Goal: Task Accomplishment & Management: Manage account settings

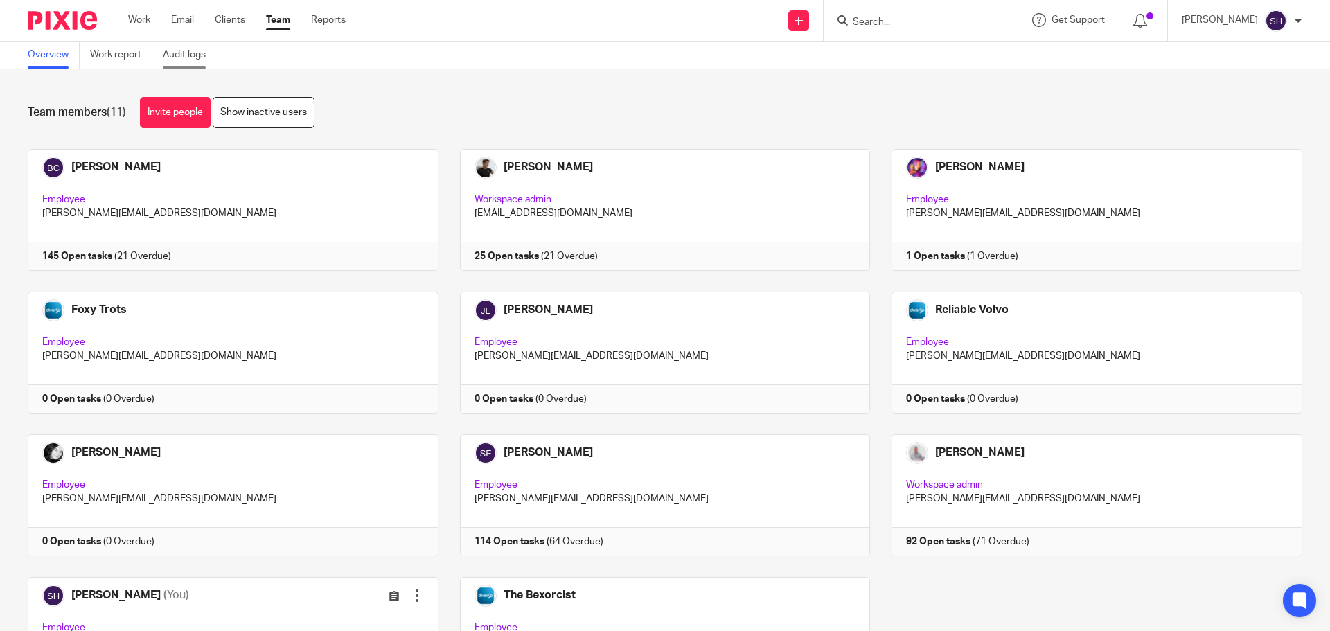
click at [182, 51] on link "Audit logs" at bounding box center [189, 55] width 53 height 27
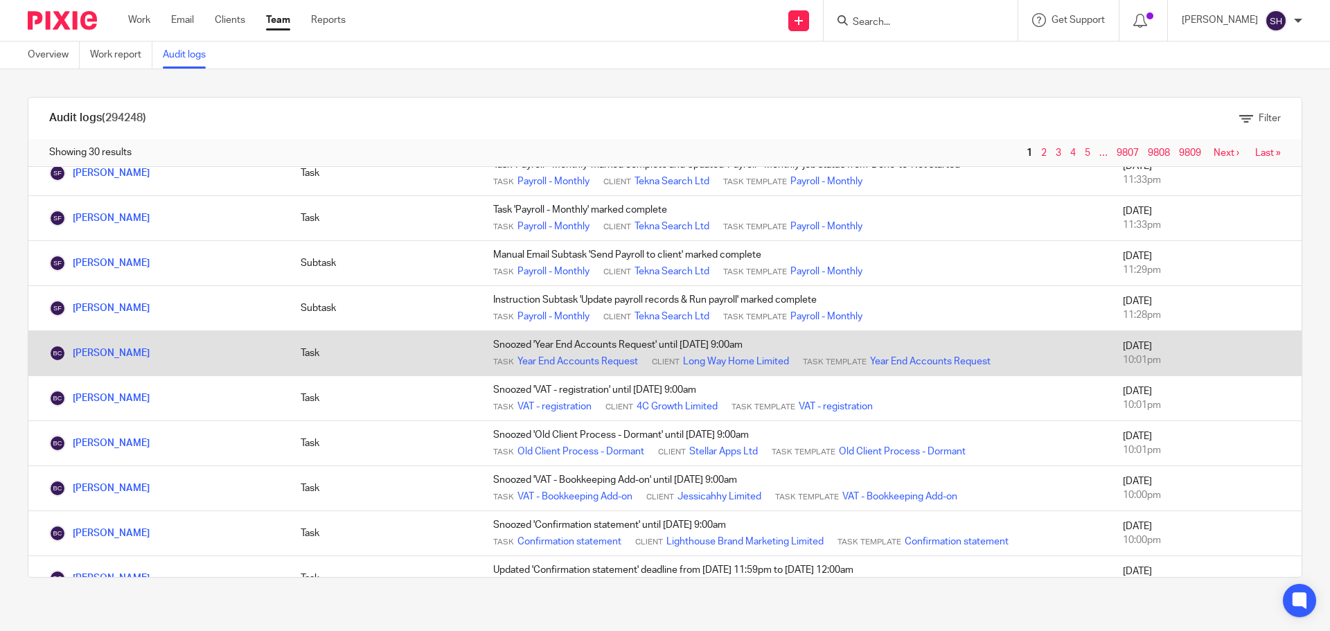
scroll to position [969, 0]
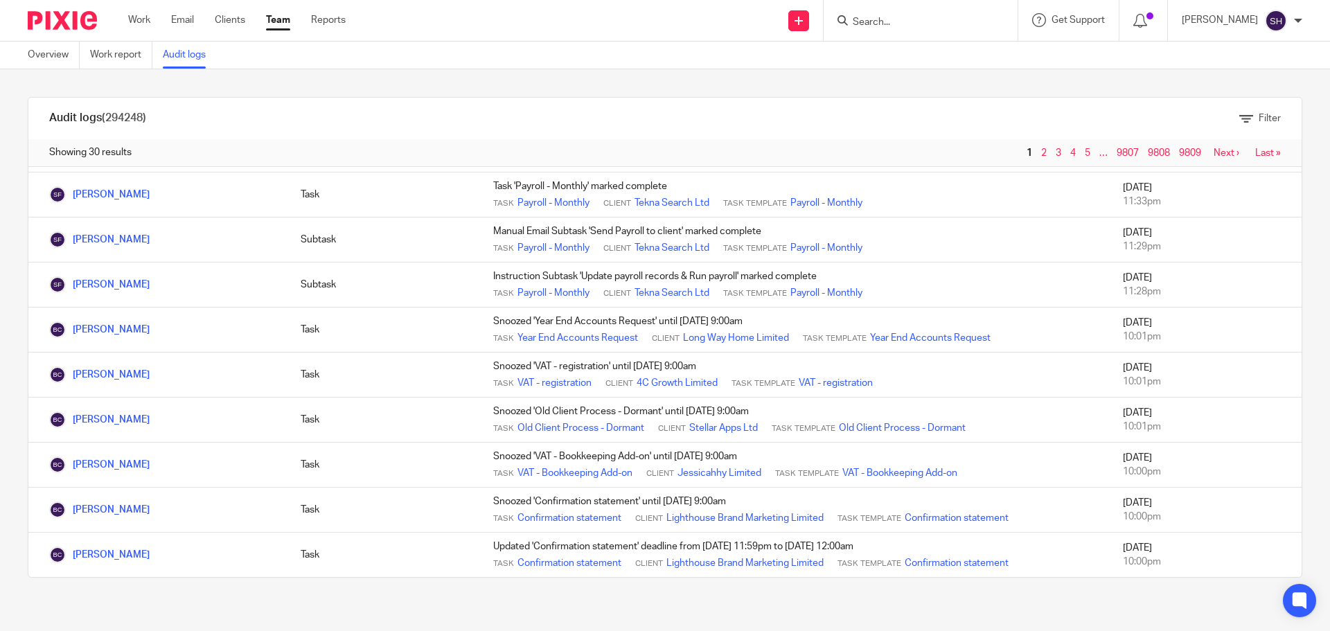
click at [1214, 150] on link "Next ›" at bounding box center [1227, 153] width 26 height 10
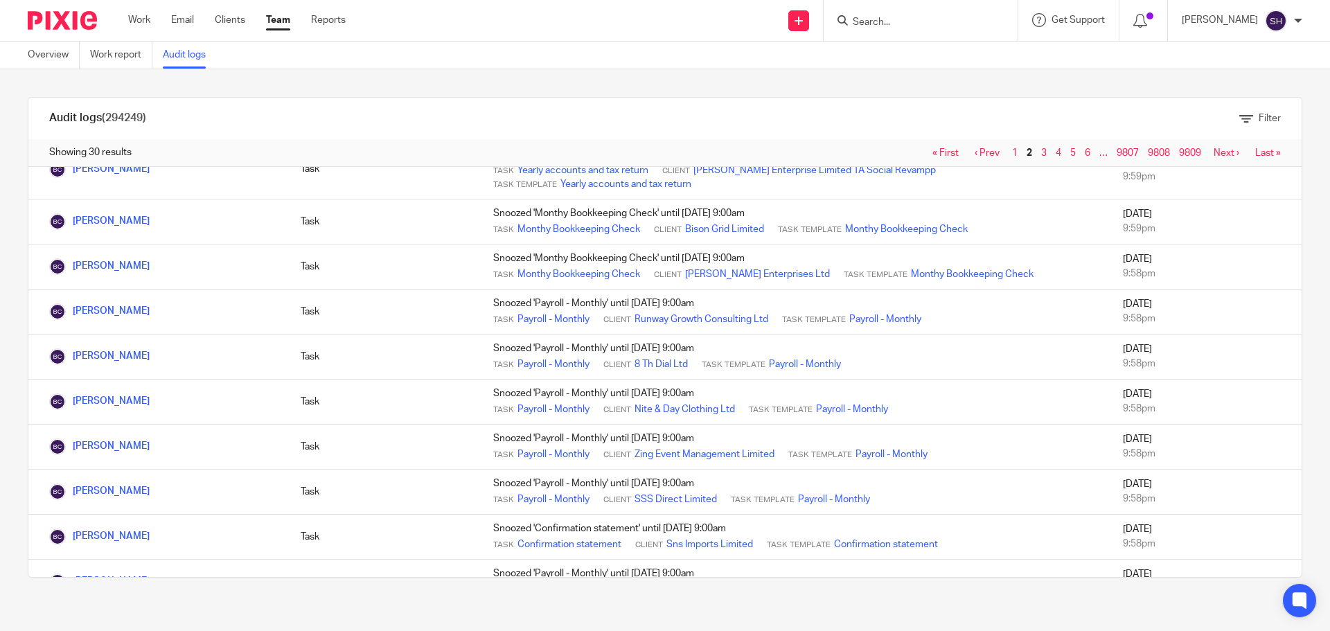
scroll to position [997, 0]
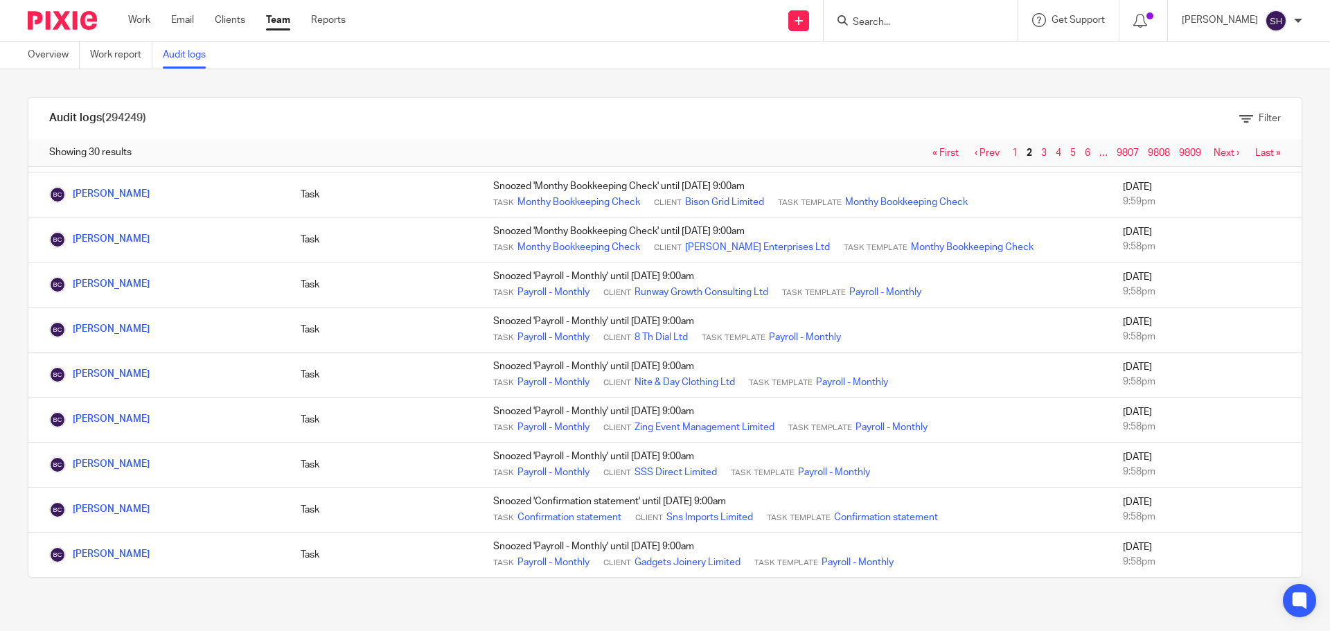
click at [1214, 153] on link "Next ›" at bounding box center [1227, 153] width 26 height 10
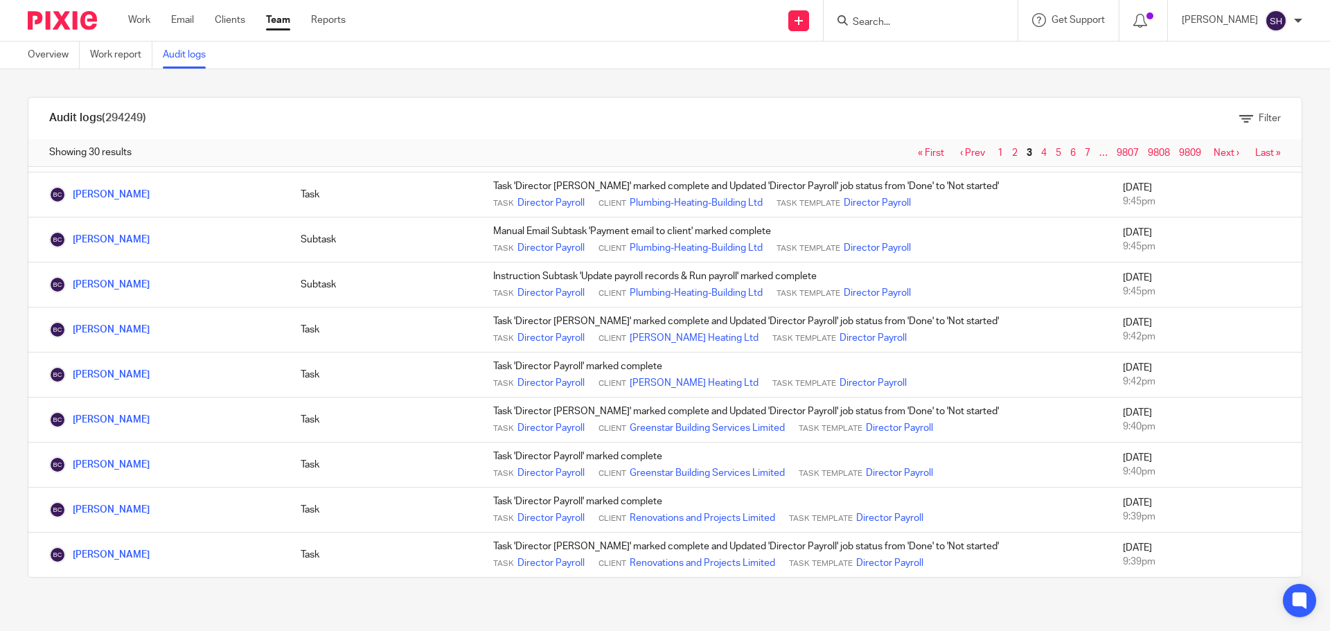
scroll to position [982, 0]
click at [1214, 155] on link "Next ›" at bounding box center [1227, 153] width 26 height 10
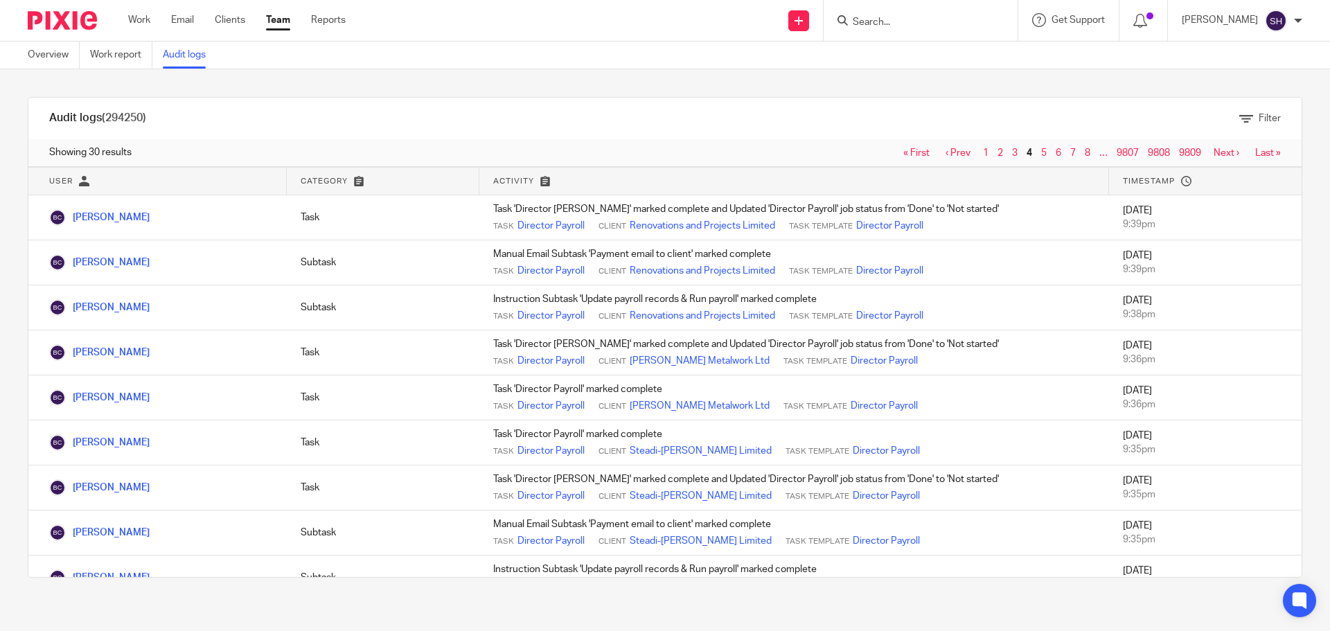
click at [280, 26] on link "Team" at bounding box center [278, 20] width 24 height 14
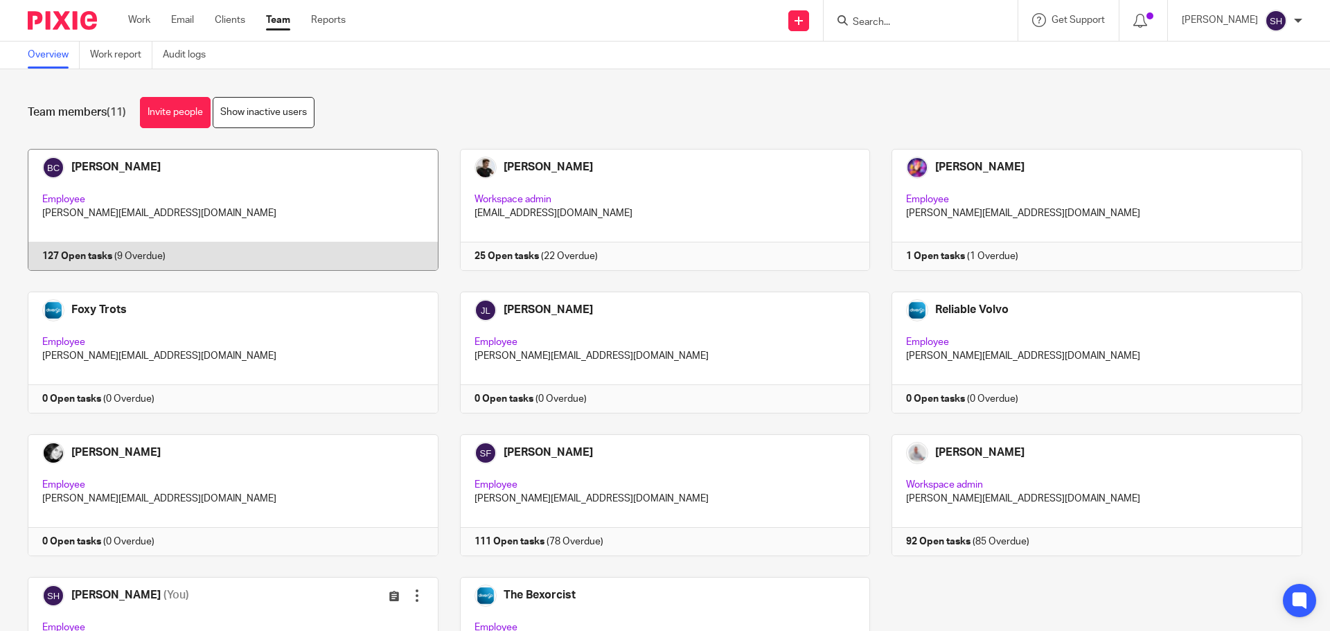
click at [344, 218] on link at bounding box center [222, 210] width 432 height 122
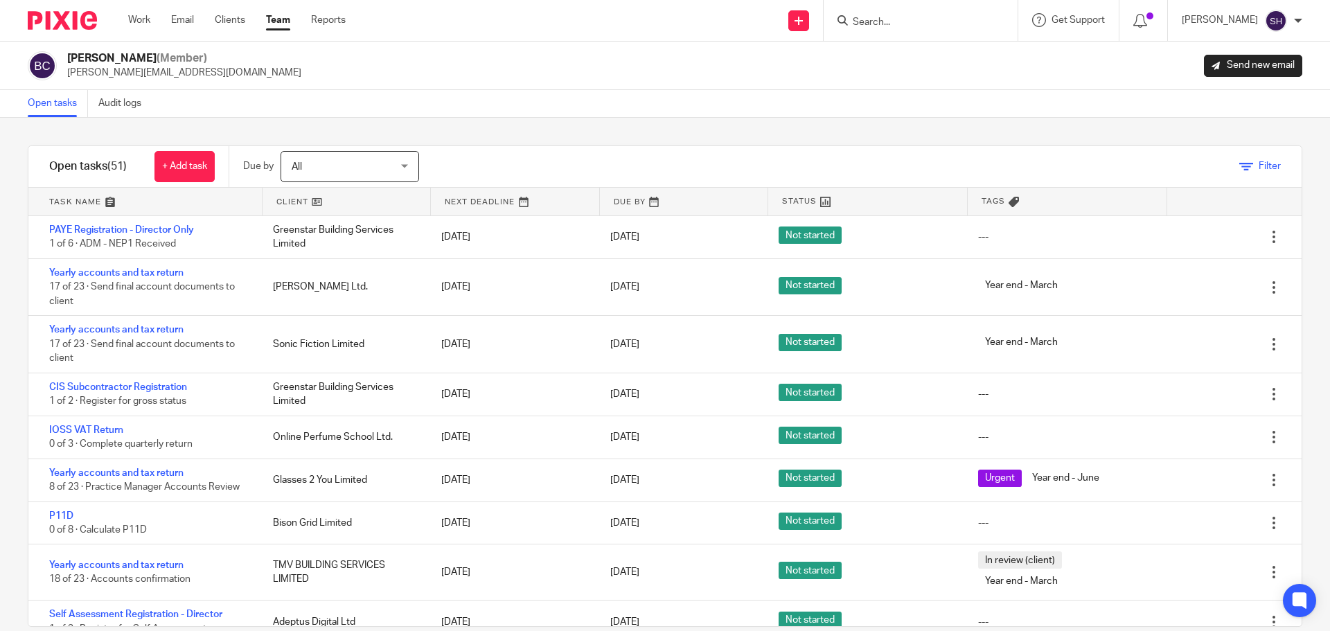
click at [1239, 160] on icon at bounding box center [1246, 167] width 14 height 14
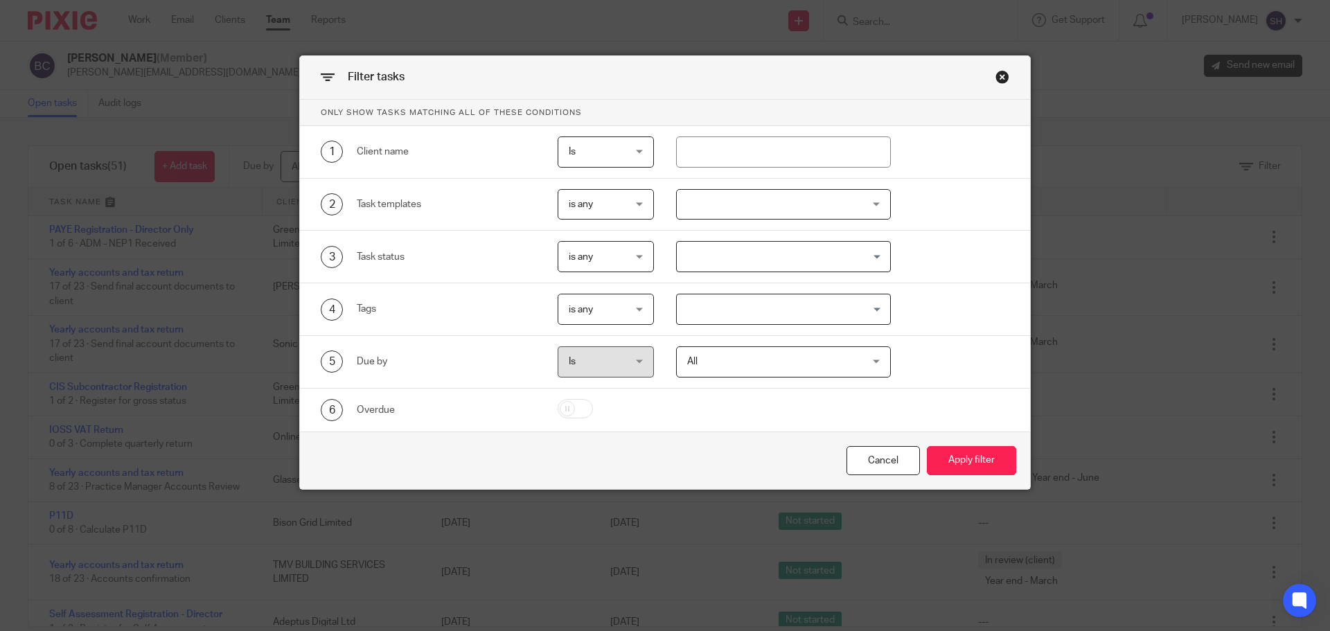
click at [713, 209] on div at bounding box center [783, 204] width 215 height 31
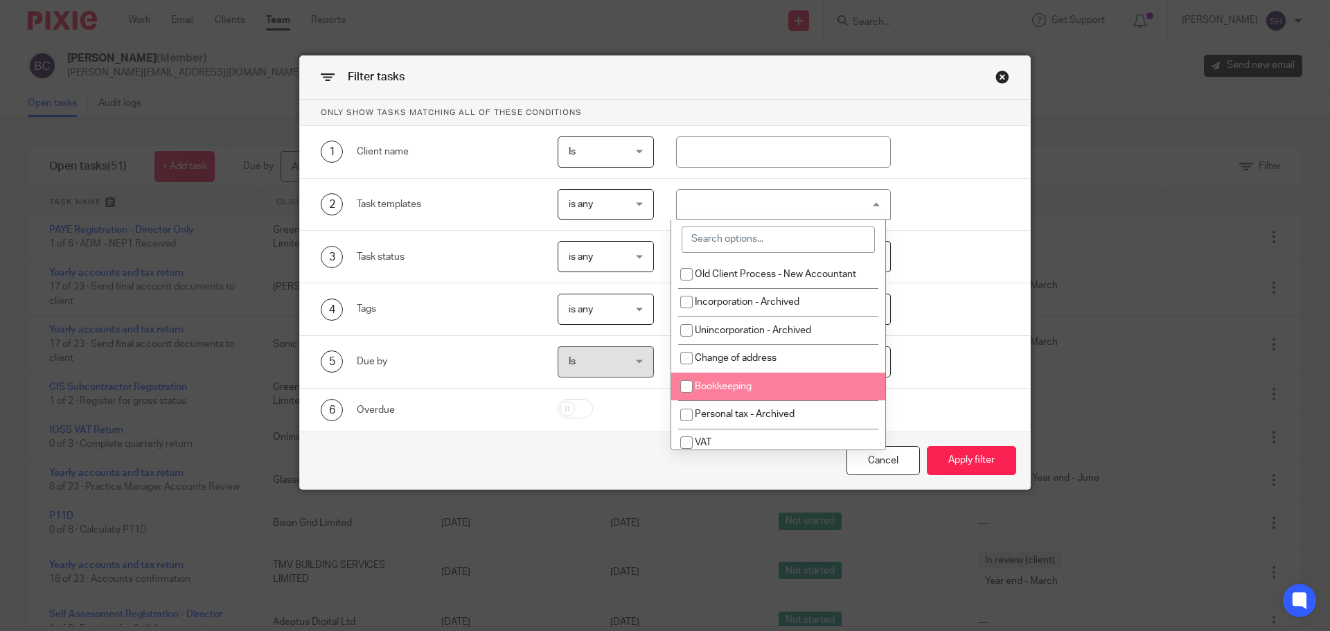
click at [733, 393] on li "Bookkeeping" at bounding box center [778, 387] width 214 height 28
checkbox input "true"
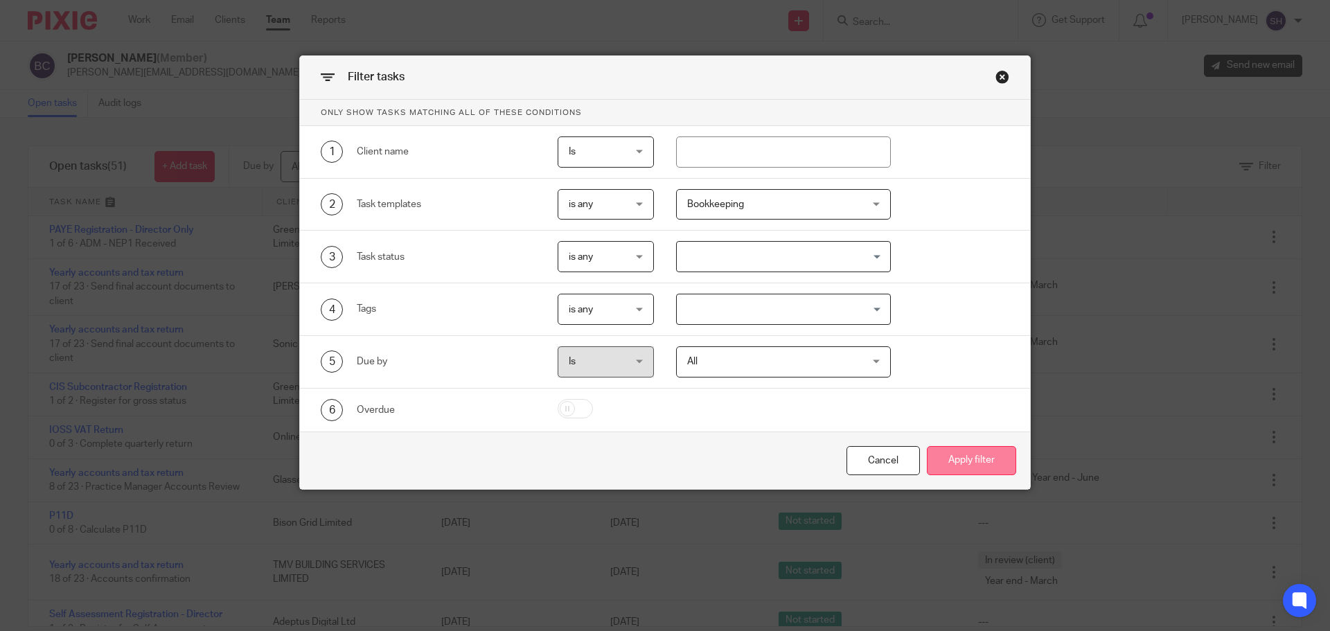
click at [971, 470] on button "Apply filter" at bounding box center [971, 461] width 89 height 30
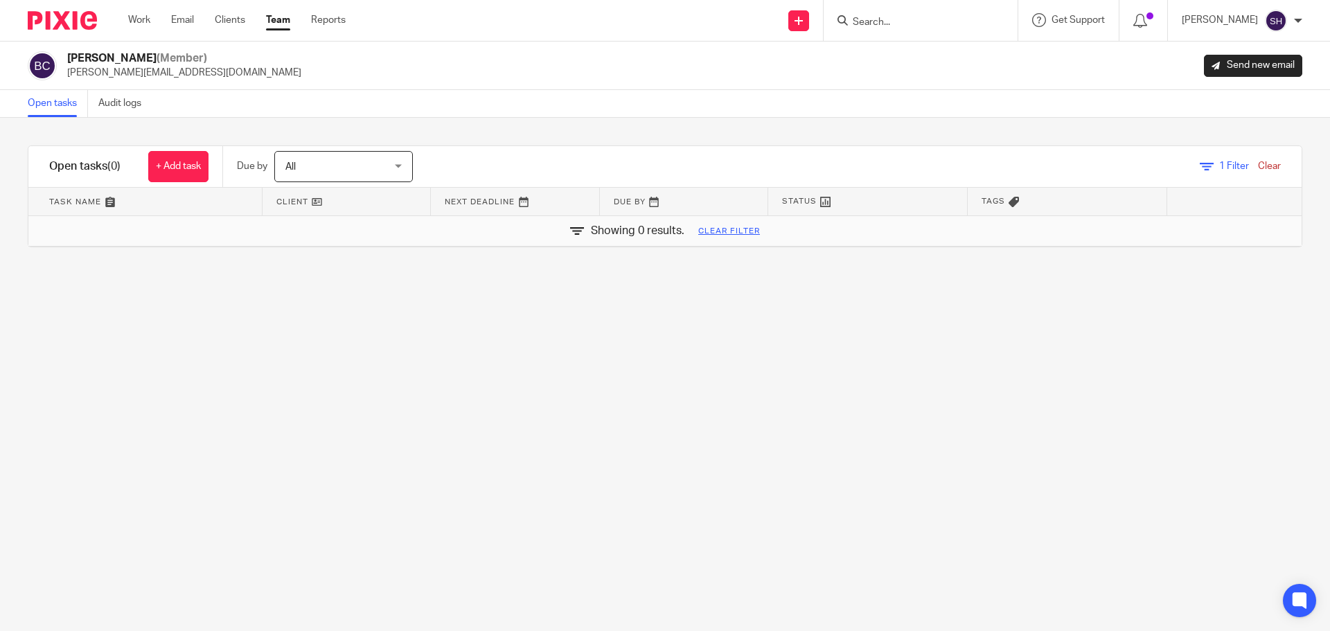
click at [1219, 162] on span "1" at bounding box center [1222, 166] width 6 height 10
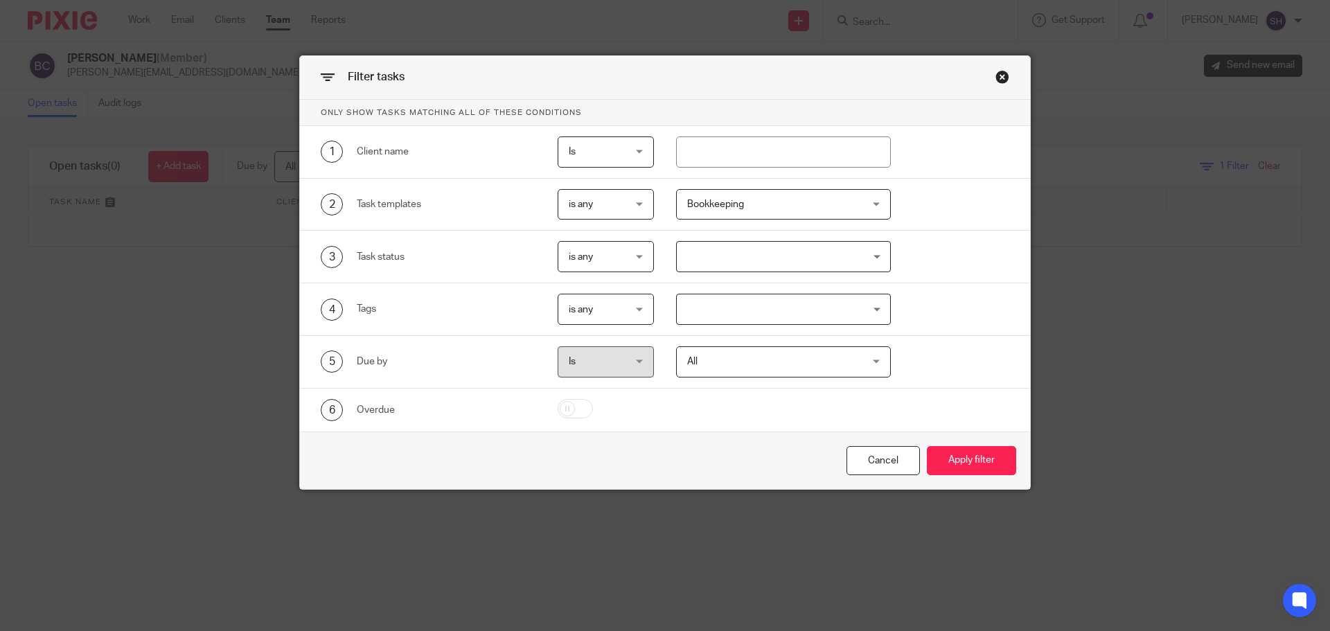
click at [863, 201] on div "Bookkeeping" at bounding box center [783, 204] width 215 height 31
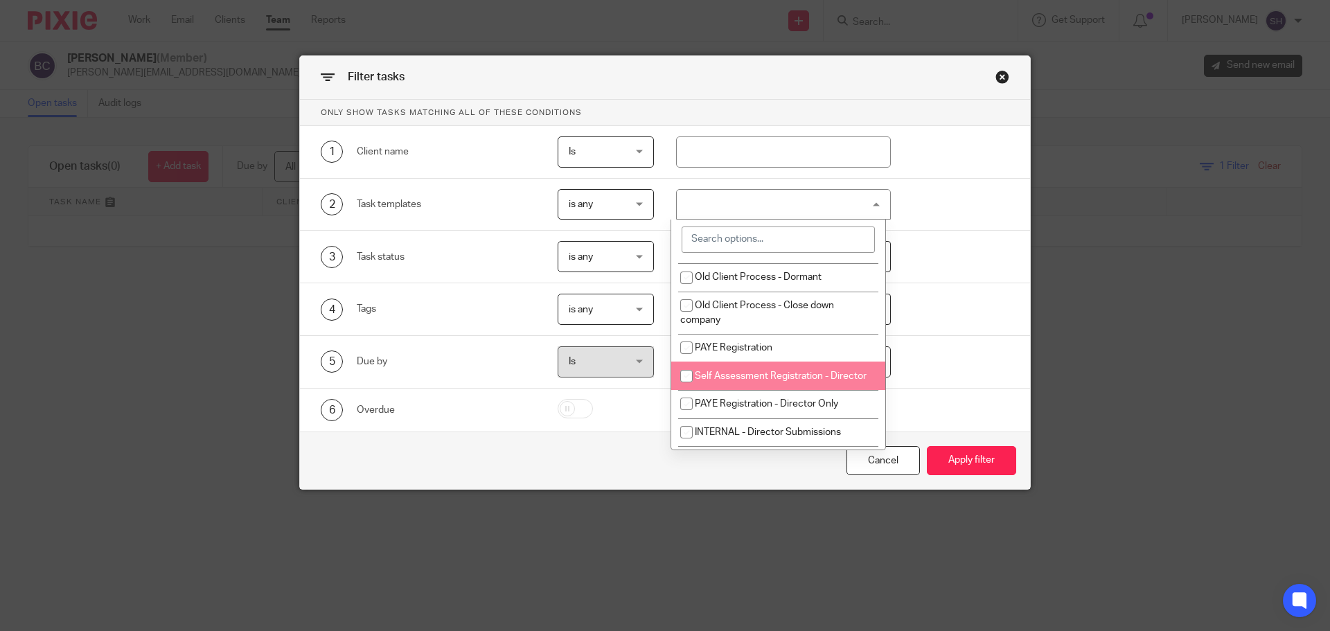
scroll to position [693, 0]
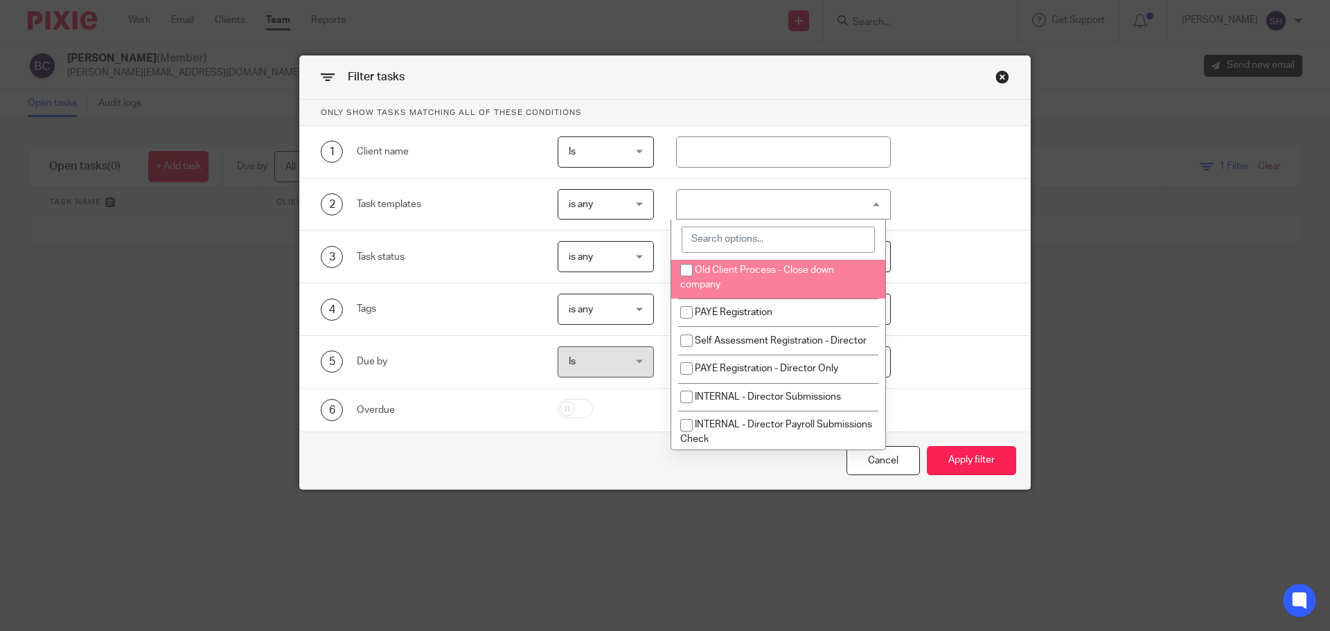
click at [998, 73] on div "Close this dialog window" at bounding box center [1003, 77] width 14 height 14
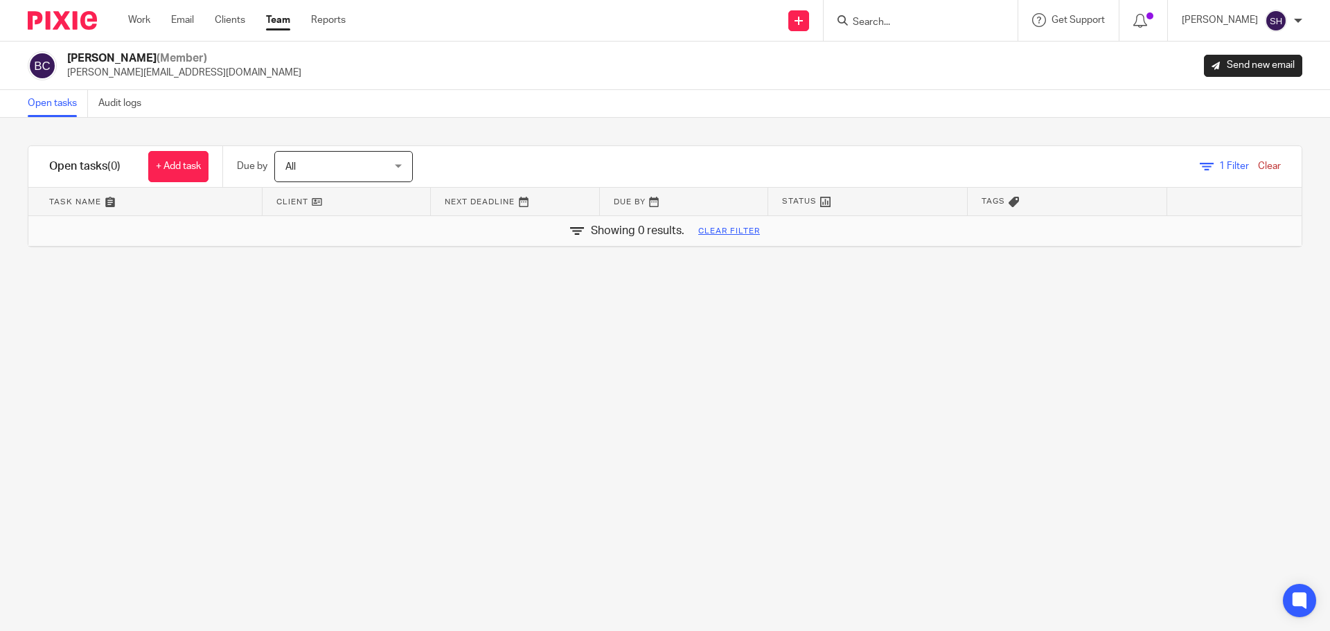
click at [1258, 168] on link "Clear" at bounding box center [1269, 166] width 23 height 10
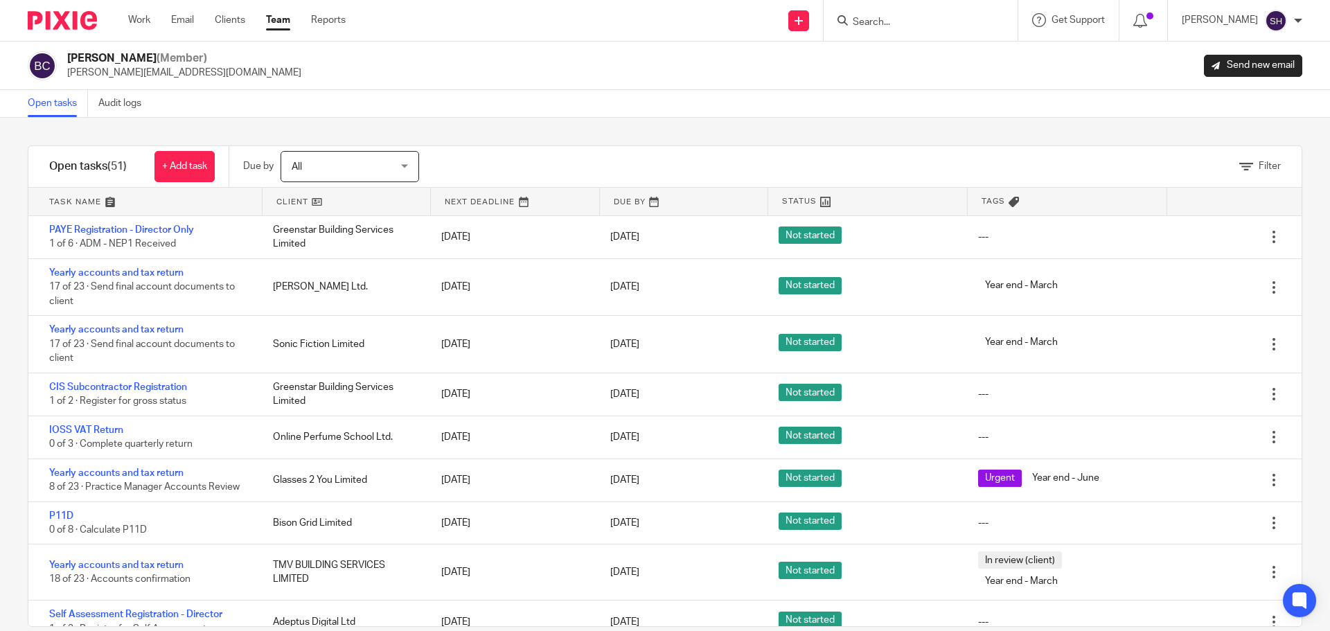
click at [344, 167] on span "All" at bounding box center [342, 166] width 101 height 29
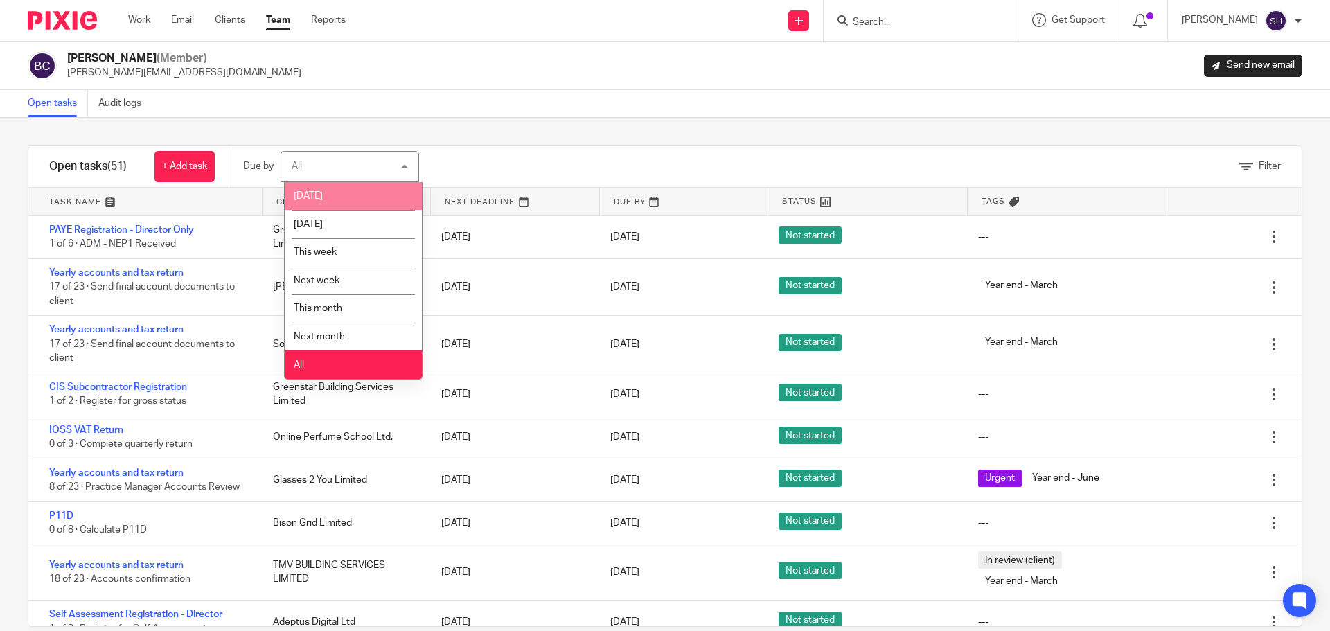
click at [345, 159] on div "All All" at bounding box center [350, 166] width 139 height 31
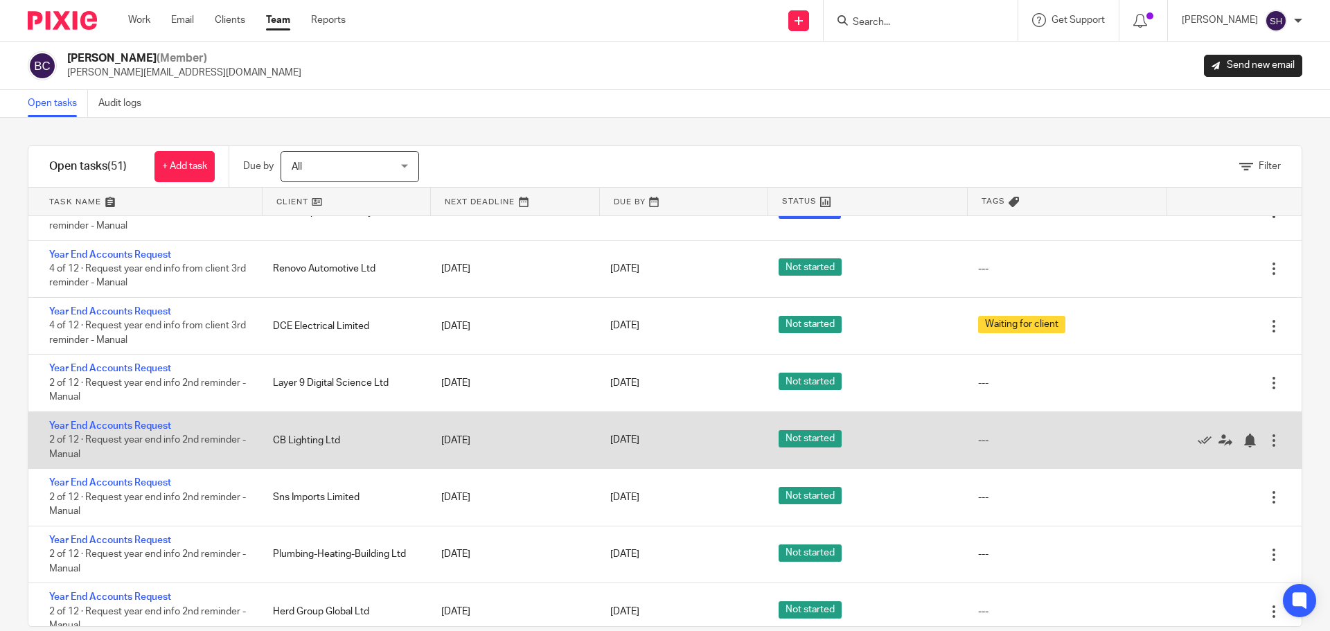
scroll to position [24, 0]
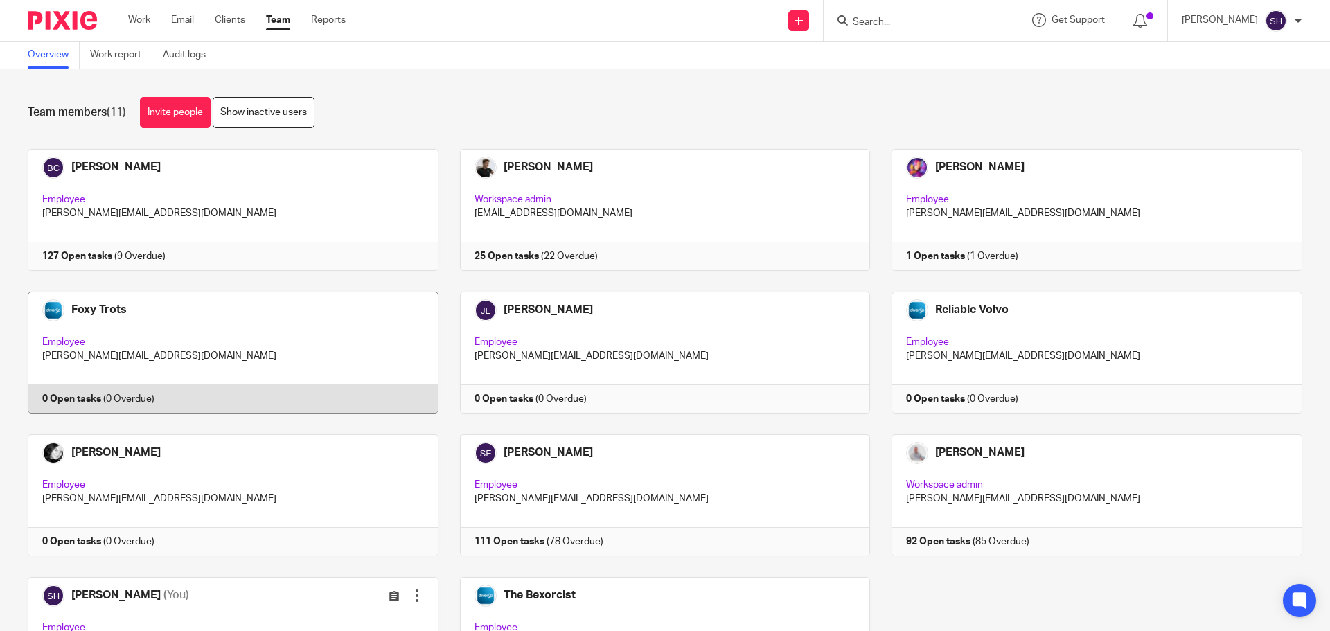
scroll to position [116, 0]
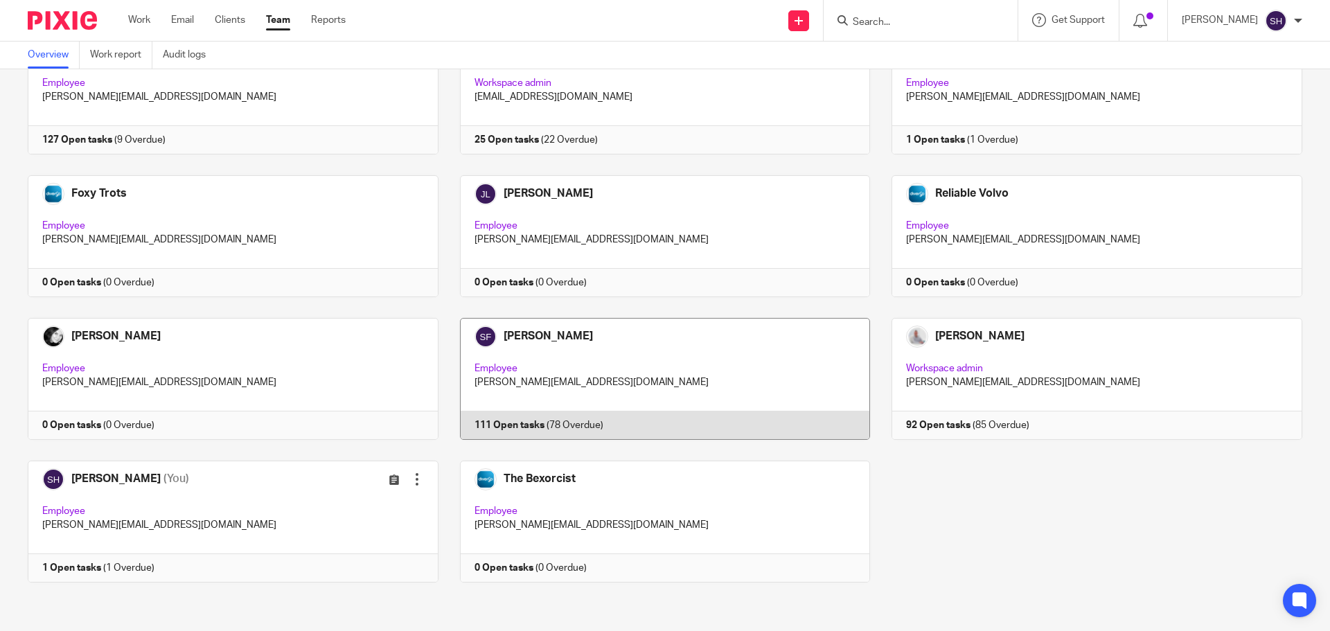
click at [731, 350] on link at bounding box center [655, 379] width 432 height 122
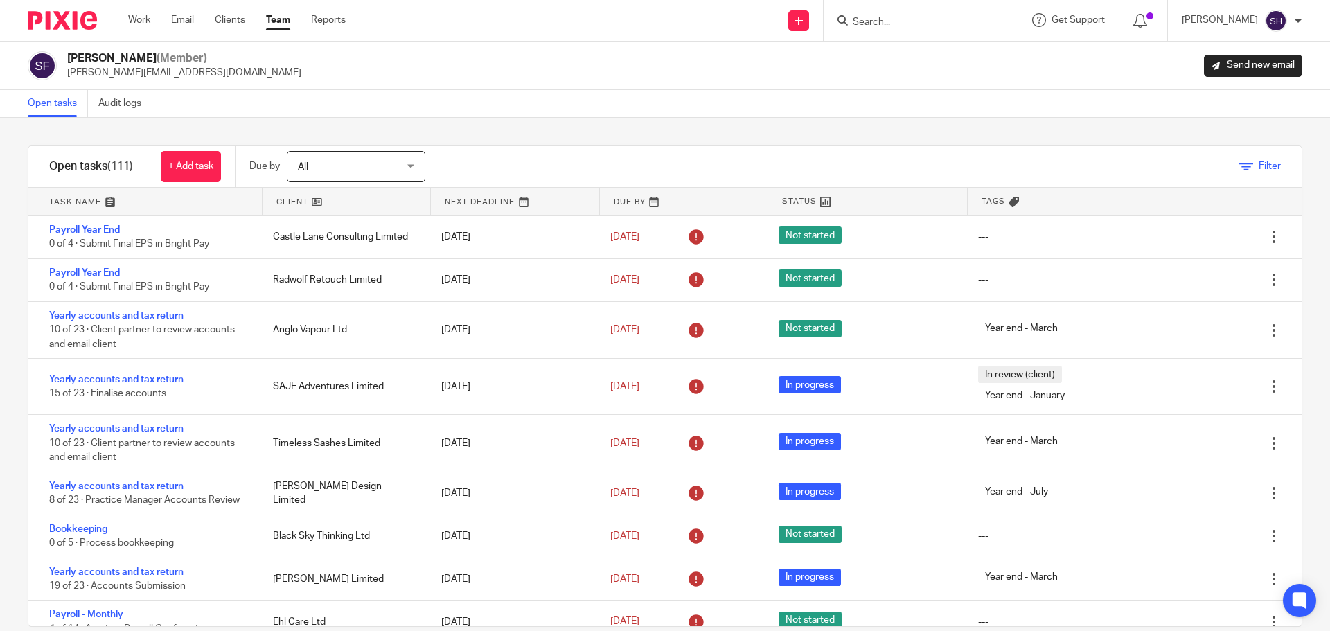
click at [1239, 160] on icon at bounding box center [1246, 167] width 14 height 14
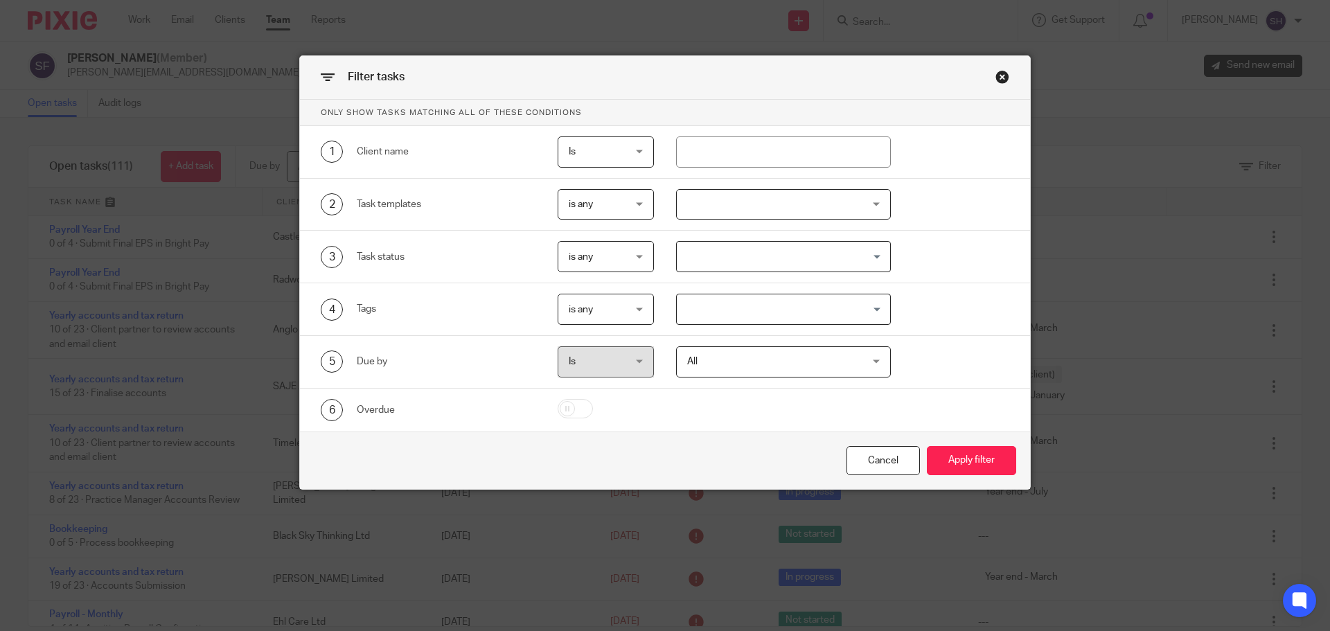
click at [714, 195] on div at bounding box center [783, 204] width 215 height 31
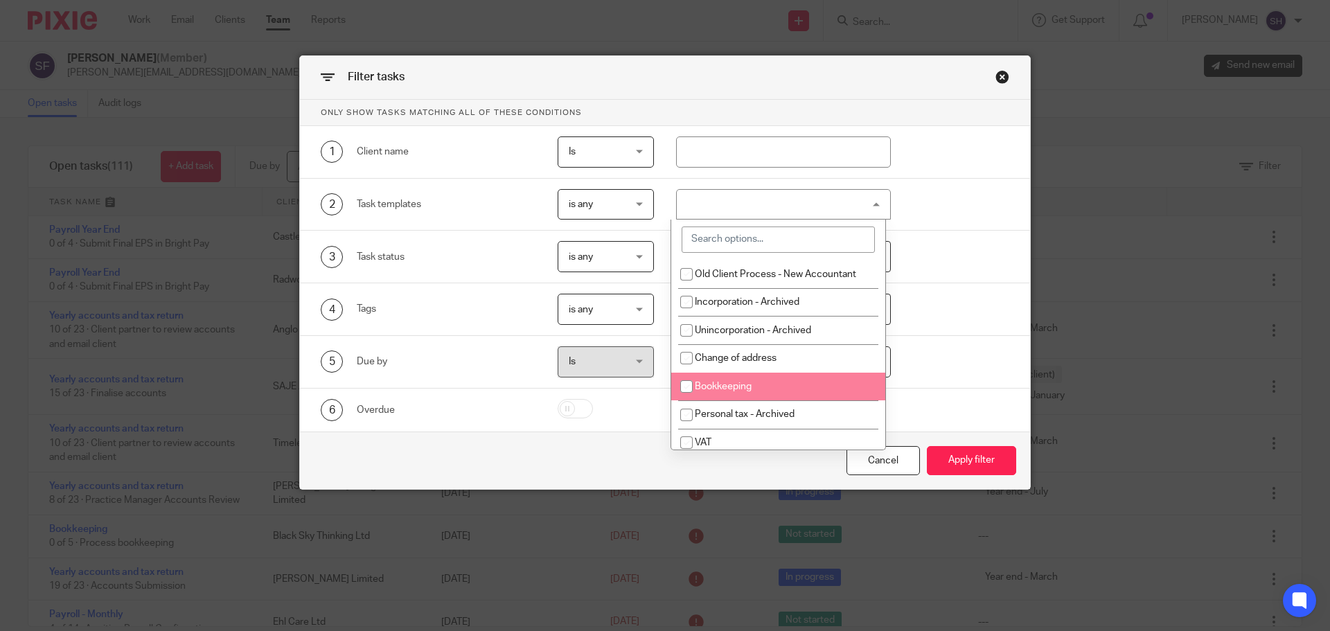
click at [732, 387] on span "Bookkeeping" at bounding box center [723, 387] width 57 height 10
checkbox input "true"
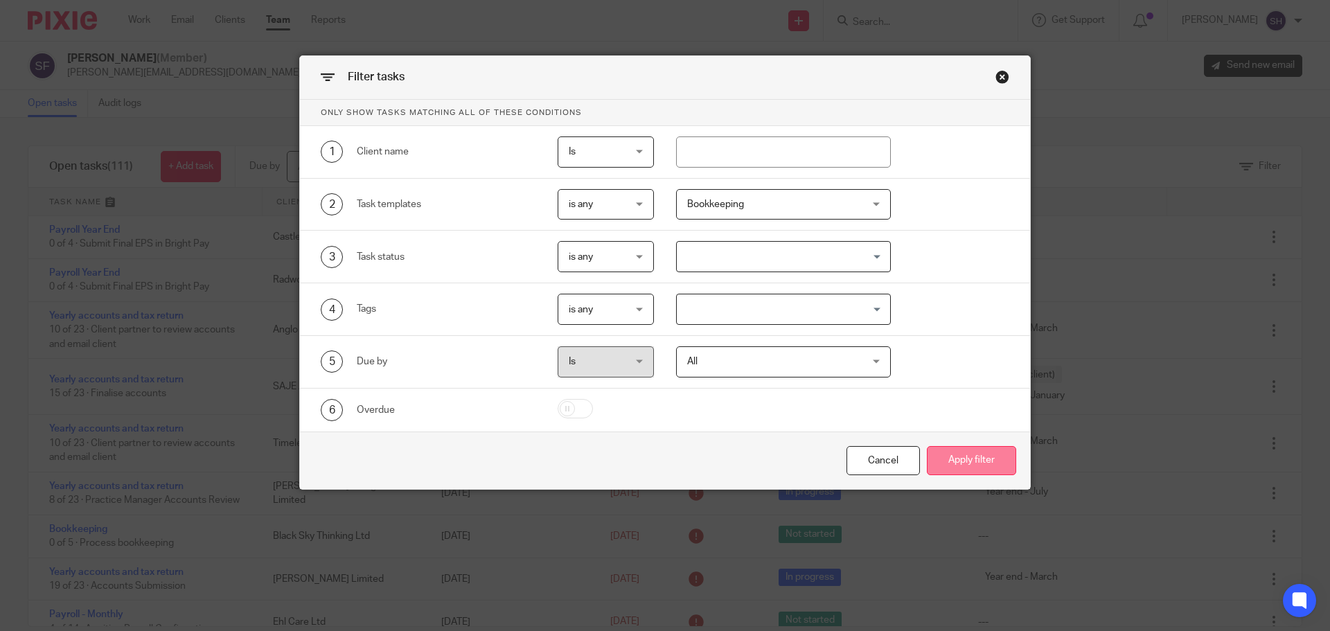
click at [949, 461] on button "Apply filter" at bounding box center [971, 461] width 89 height 30
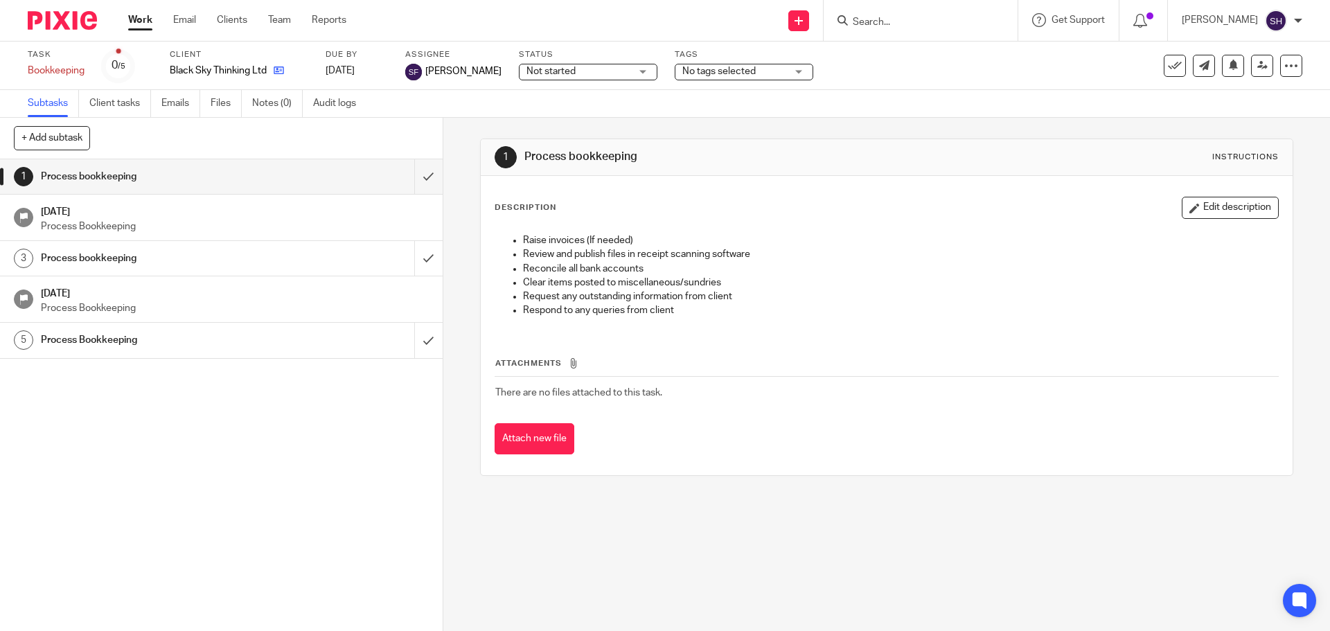
click at [281, 71] on icon at bounding box center [279, 70] width 10 height 10
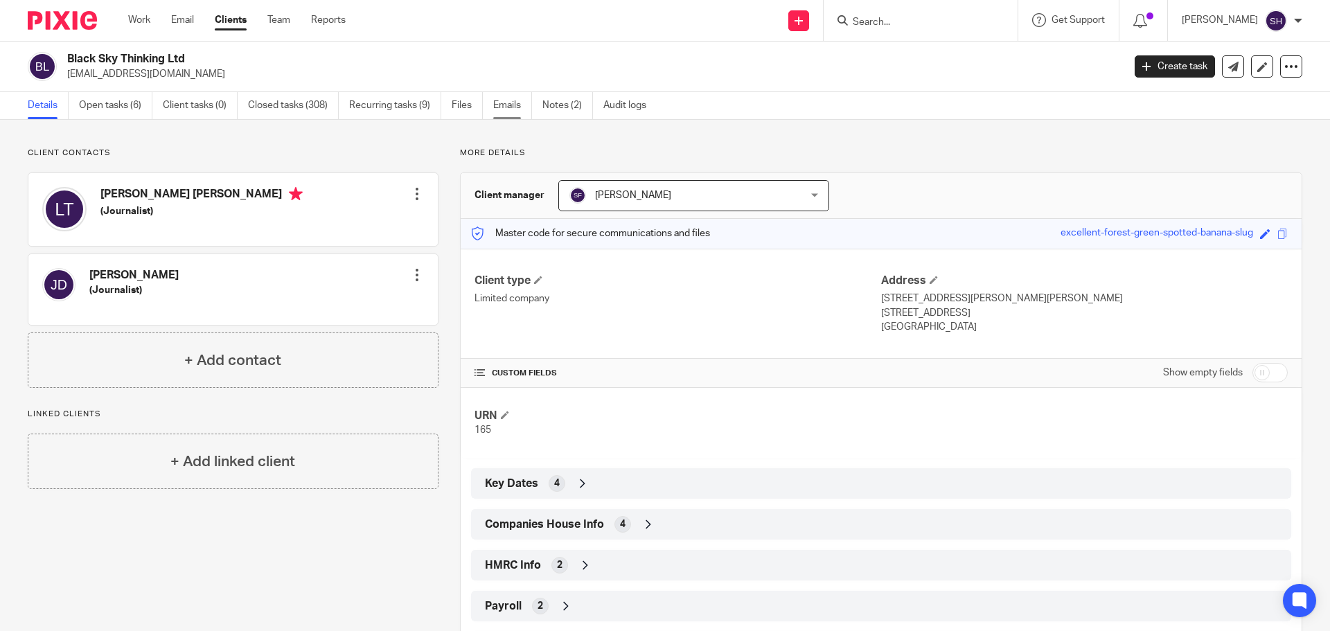
click at [528, 106] on link "Emails" at bounding box center [512, 105] width 39 height 27
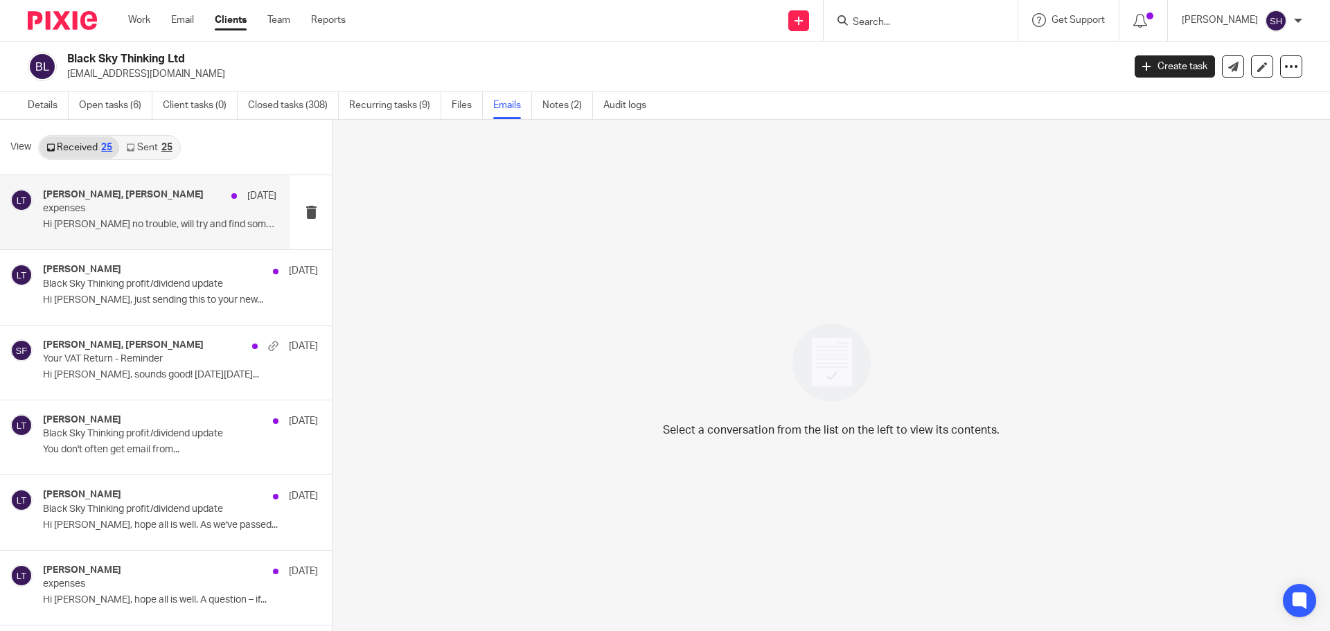
click at [132, 238] on div "[PERSON_NAME], [PERSON_NAME] [DATE] expenses Hi [PERSON_NAME] no trouble, will …" at bounding box center [145, 212] width 290 height 74
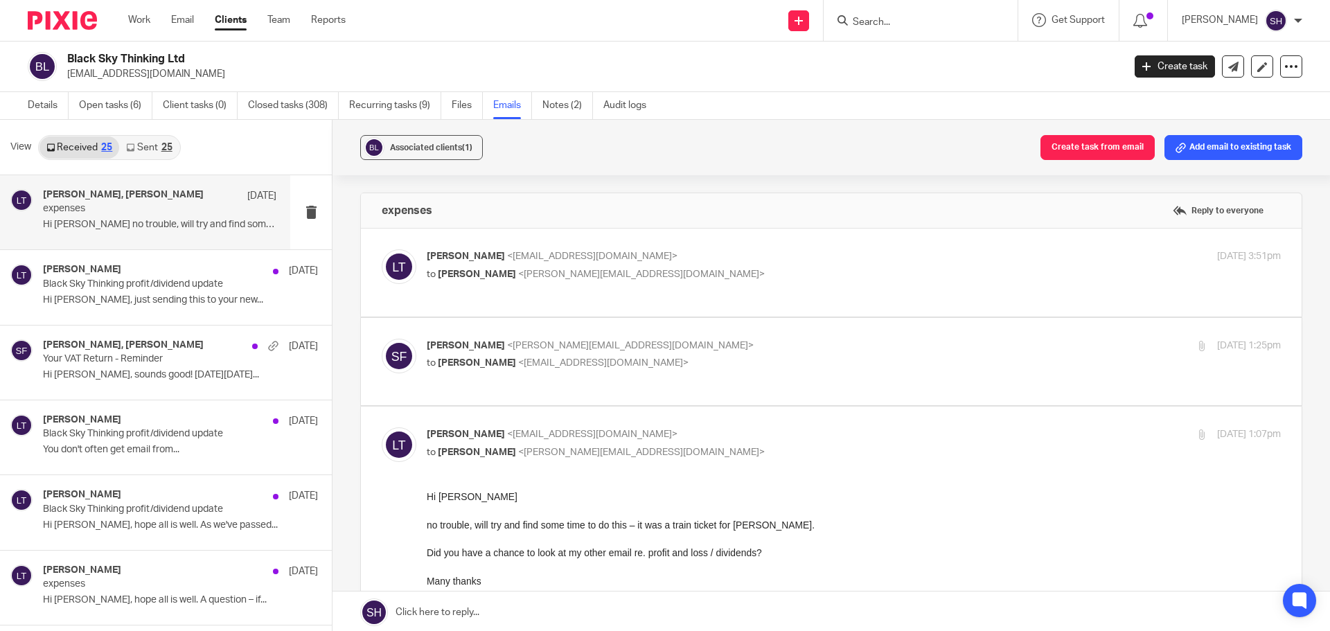
click at [629, 272] on p "to [PERSON_NAME] <[PERSON_NAME][EMAIL_ADDRESS][DOMAIN_NAME]>" at bounding box center [711, 274] width 569 height 15
checkbox input "true"
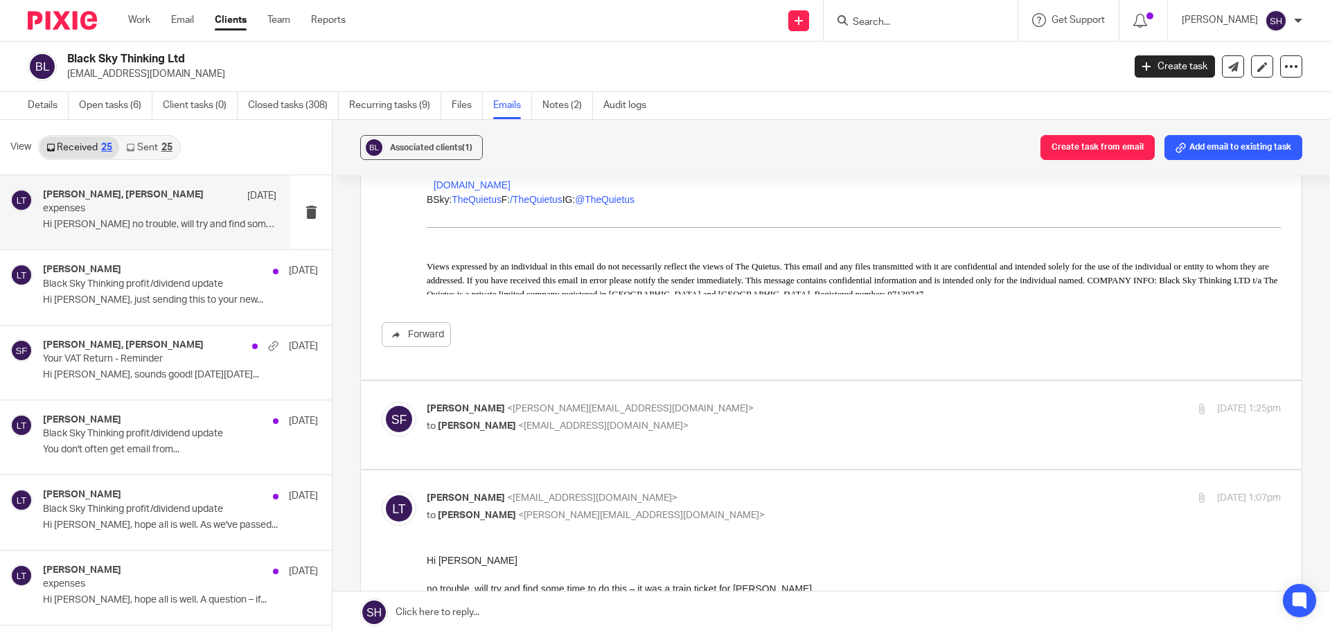
scroll to position [416, 0]
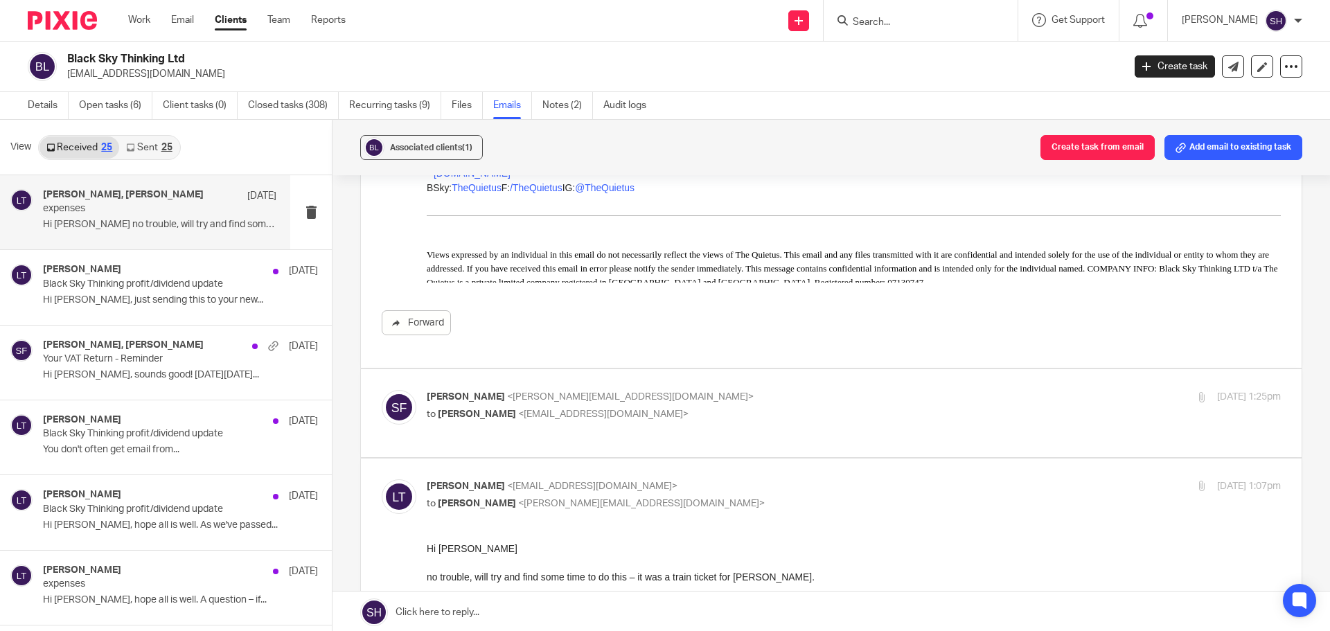
click at [654, 407] on p "to [PERSON_NAME] <[EMAIL_ADDRESS][DOMAIN_NAME]>" at bounding box center [711, 414] width 569 height 15
checkbox input "true"
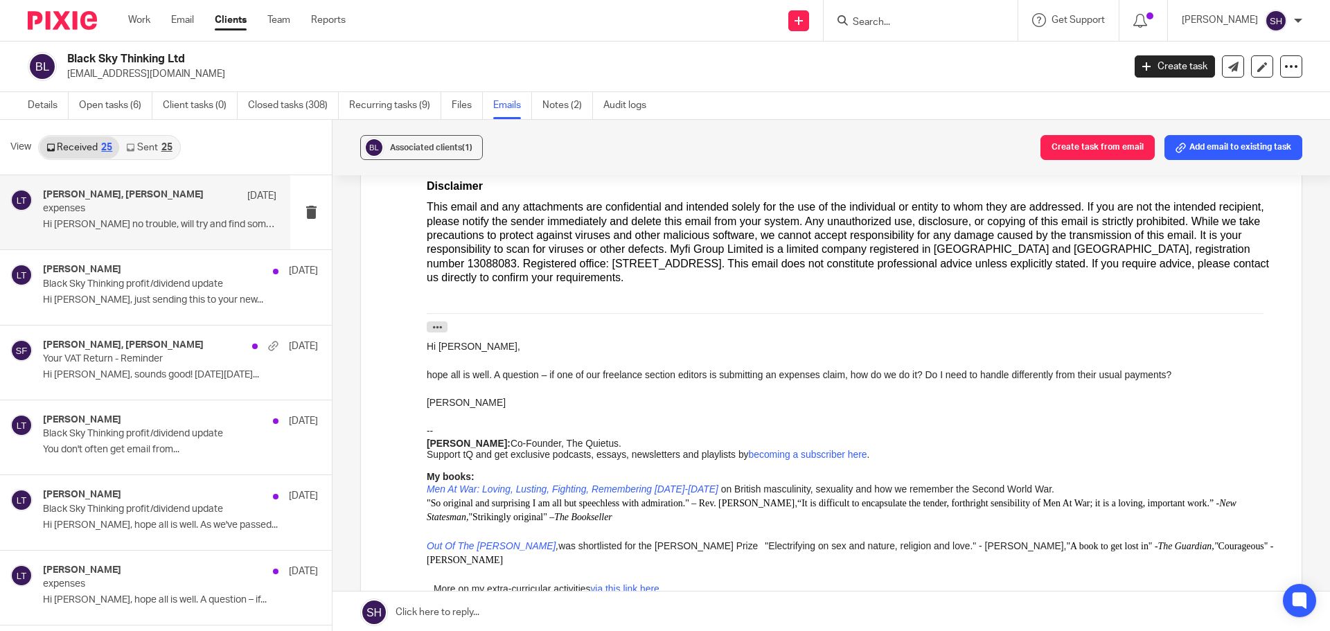
scroll to position [1108, 0]
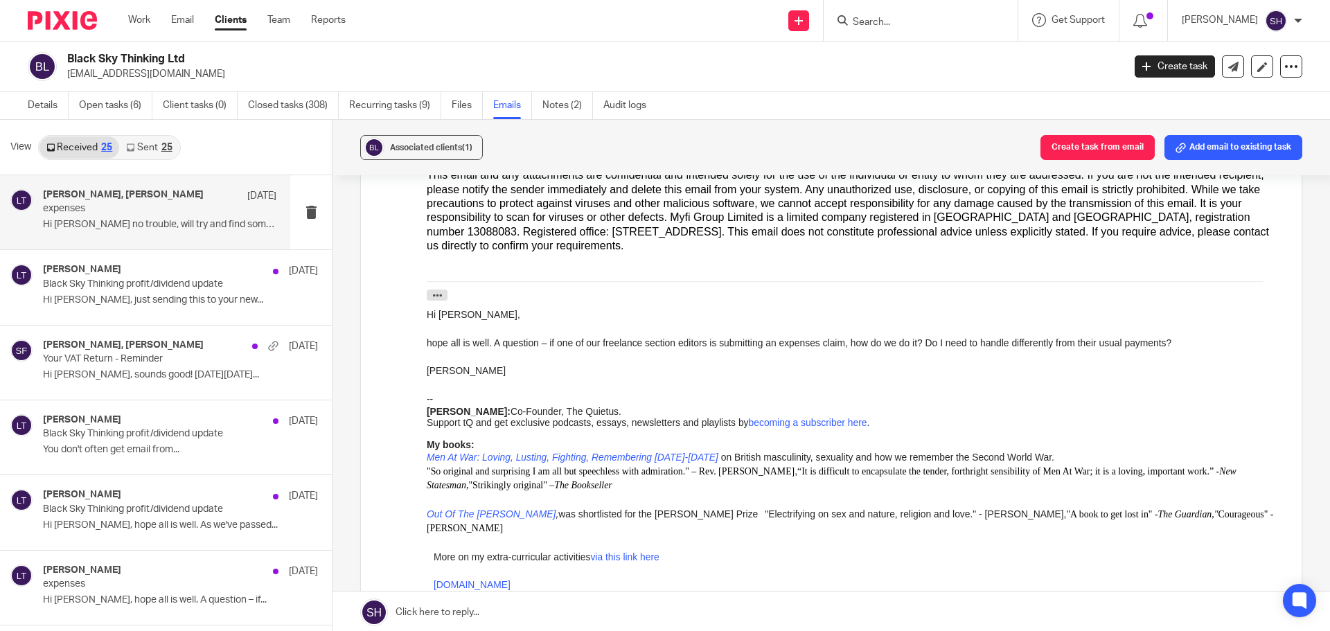
click at [136, 145] on link "Sent 25" at bounding box center [149, 147] width 60 height 22
